Goal: Find specific page/section: Find specific page/section

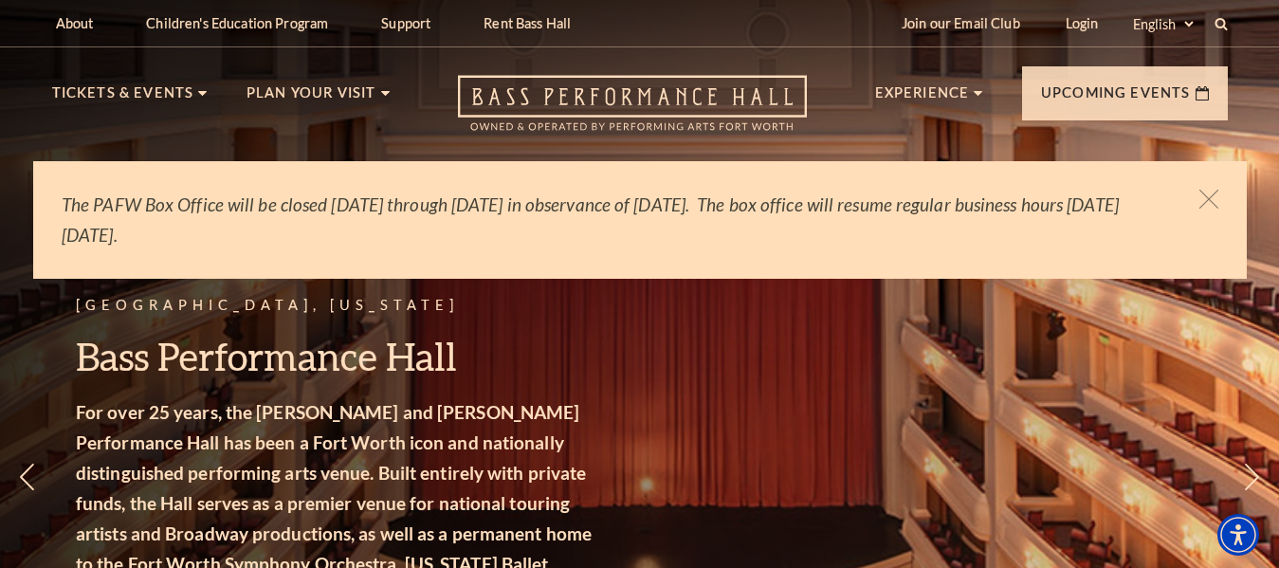
click at [1191, 85] on div at bounding box center [639, 283] width 1534 height 681
click at [1167, 82] on div at bounding box center [639, 283] width 1534 height 681
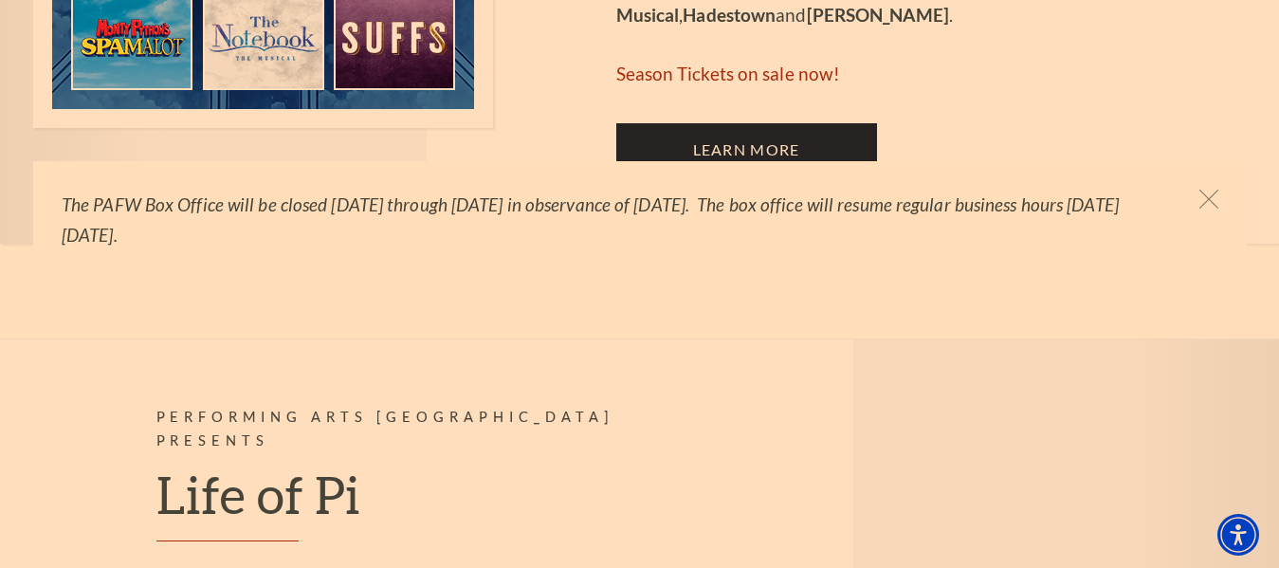
scroll to position [1444, 0]
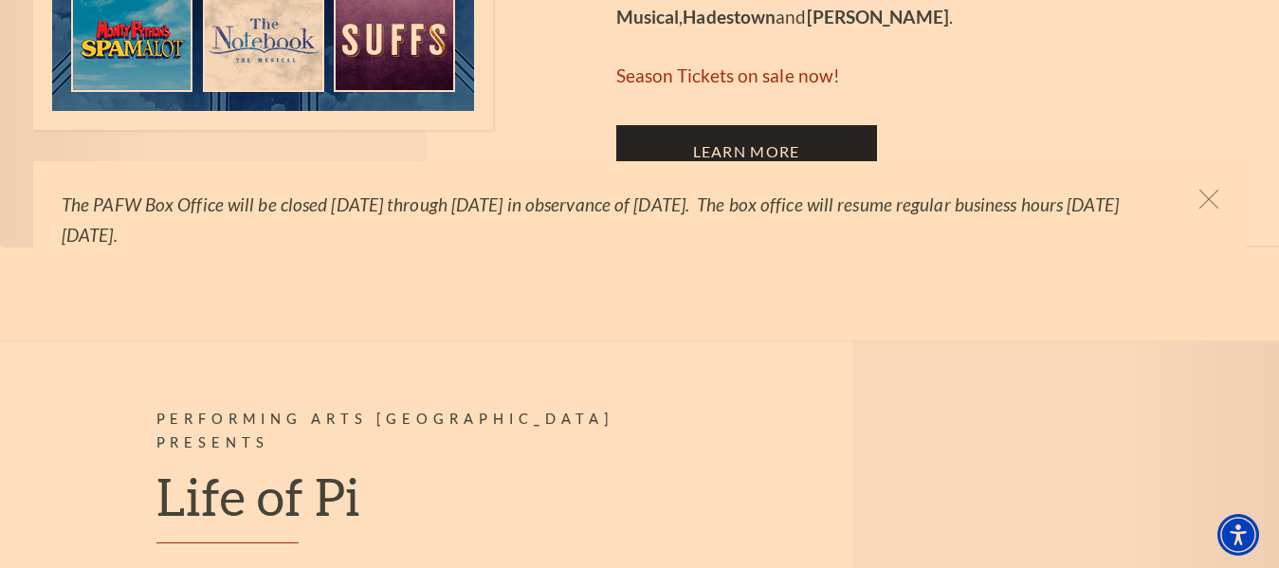
click at [752, 81] on div at bounding box center [639, 283] width 1534 height 681
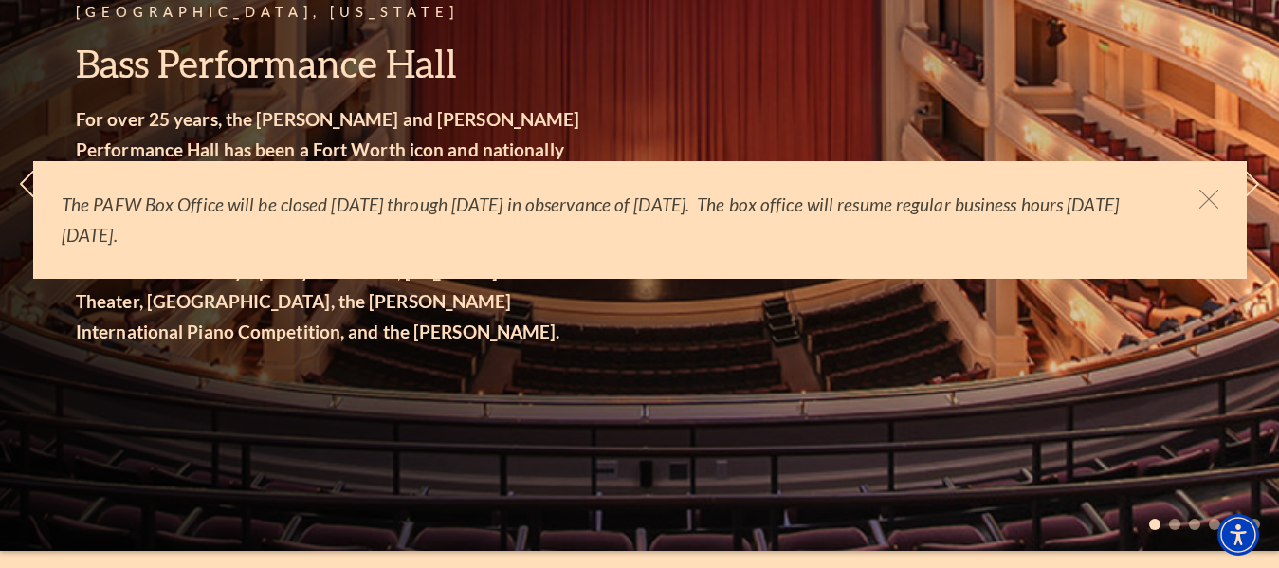
scroll to position [0, 0]
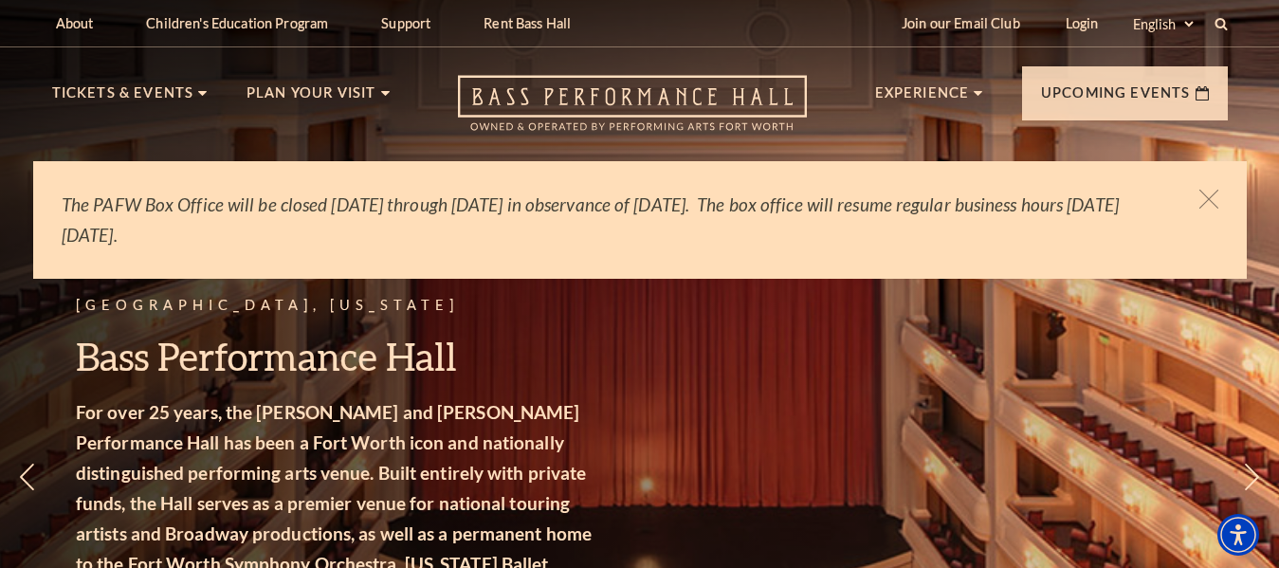
click at [1226, 24] on div at bounding box center [639, 283] width 1534 height 681
click at [1225, 22] on div at bounding box center [639, 283] width 1534 height 681
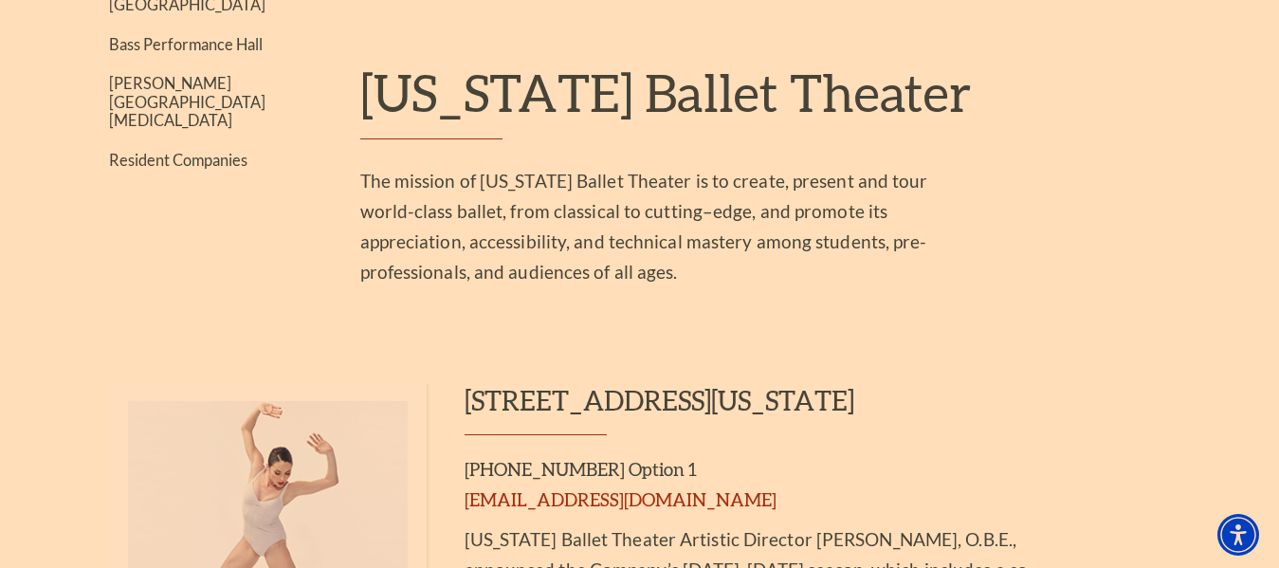
scroll to position [526, 0]
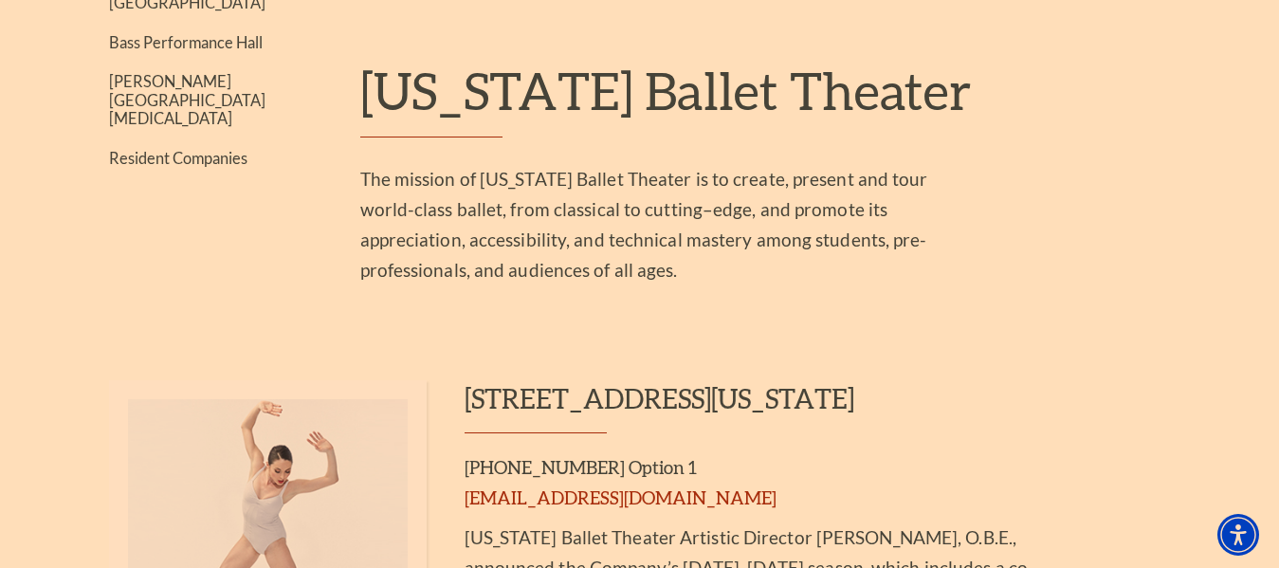
click at [200, 27] on div at bounding box center [639, 283] width 1534 height 681
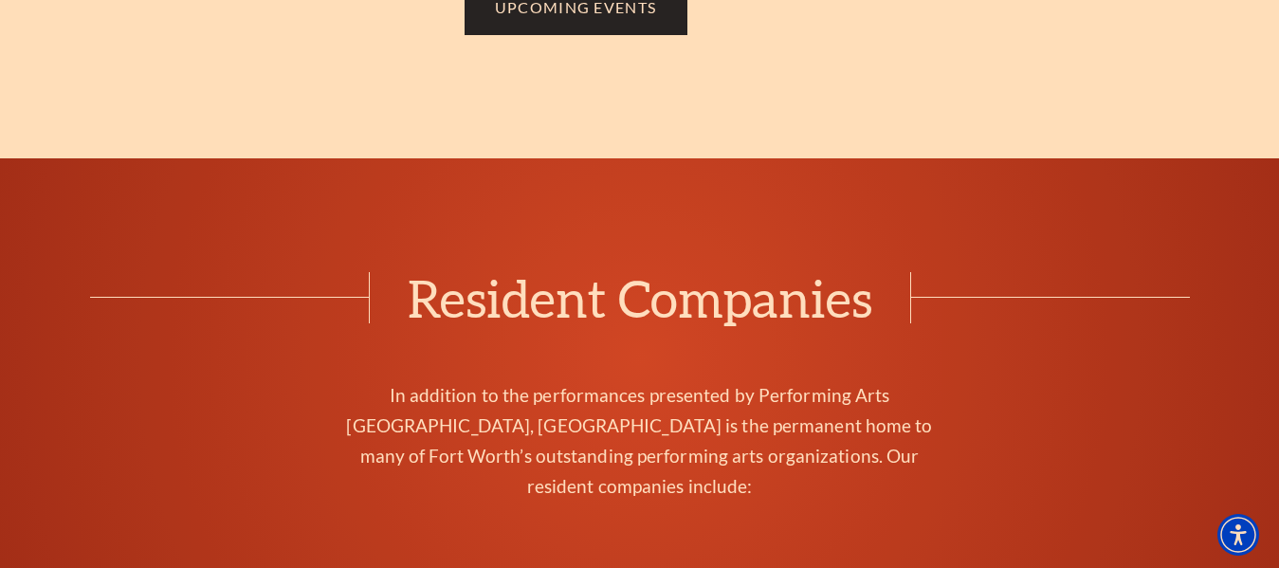
scroll to position [0, 0]
